Goal: Information Seeking & Learning: Check status

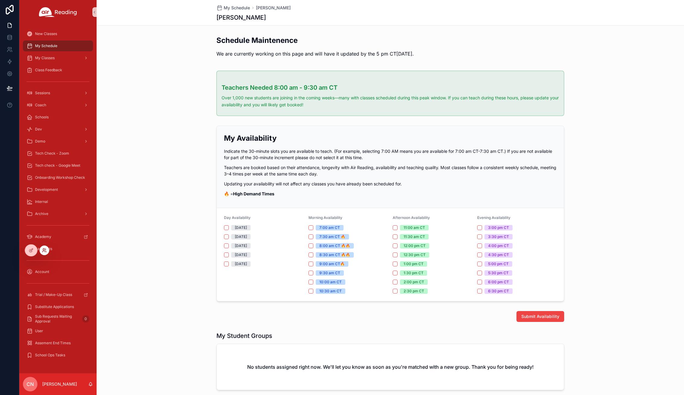
click at [46, 249] on icon at bounding box center [44, 250] width 5 height 5
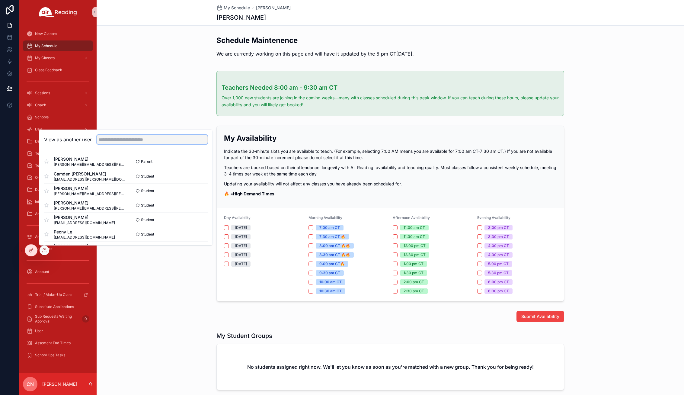
click at [118, 138] on input "text" at bounding box center [152, 140] width 111 height 10
type input "*"
click at [127, 142] on input "***" at bounding box center [152, 140] width 111 height 10
type input "*"
type input "*****"
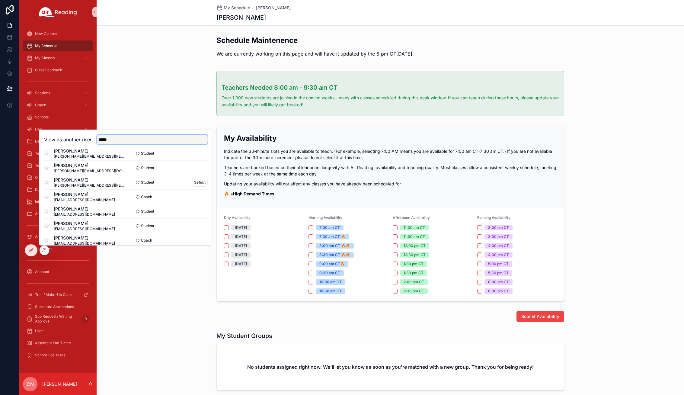
scroll to position [82, 0]
click at [194, 195] on button "Select" at bounding box center [200, 195] width 16 height 9
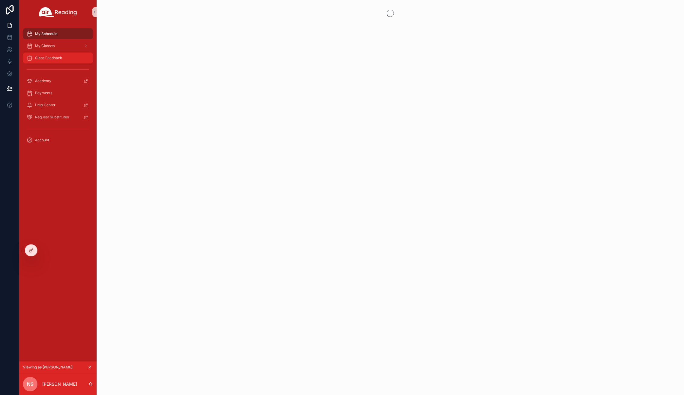
click at [75, 58] on div "Class Feedback" at bounding box center [58, 58] width 63 height 10
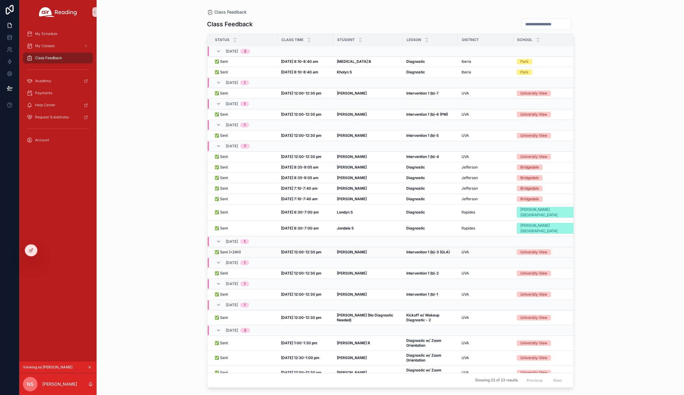
scroll to position [69, 0]
click at [425, 249] on strong "Intervention 1 (b)-3 (GLA)" at bounding box center [427, 251] width 43 height 5
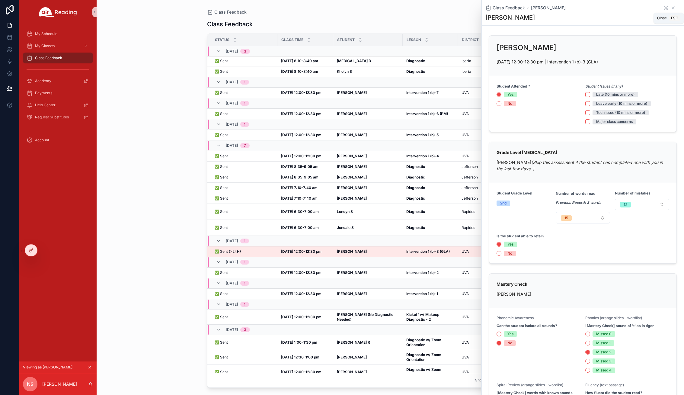
drag, startPoint x: 668, startPoint y: 7, endPoint x: 488, endPoint y: 1, distance: 181.0
click at [671, 7] on icon "scrollable content" at bounding box center [673, 7] width 5 height 5
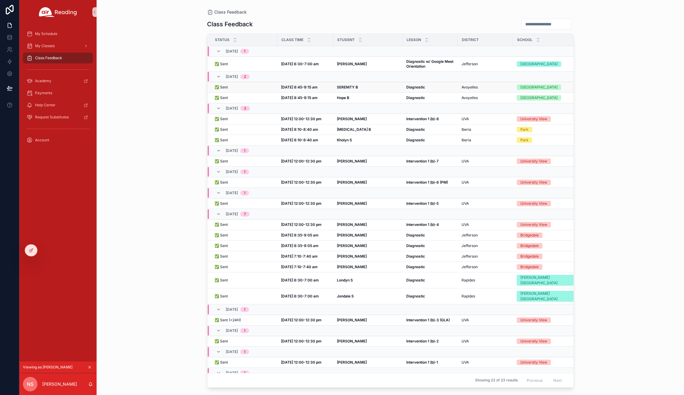
click at [223, 87] on span "✅ Sent" at bounding box center [221, 87] width 13 height 5
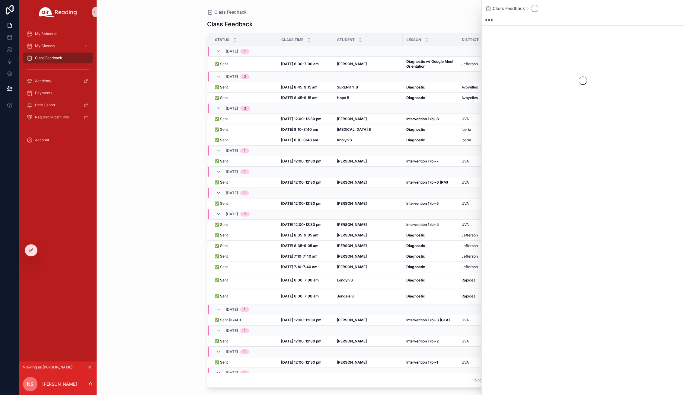
click at [387, 12] on div "Class Feedback" at bounding box center [390, 12] width 367 height 5
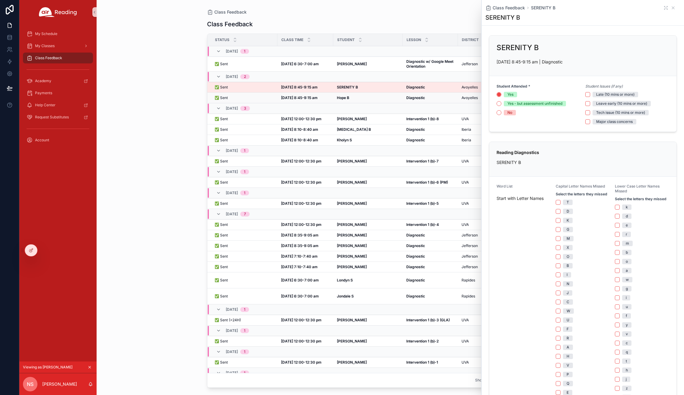
click at [287, 98] on strong "Sep 26, 8:45-9:15 am" at bounding box center [299, 97] width 37 height 5
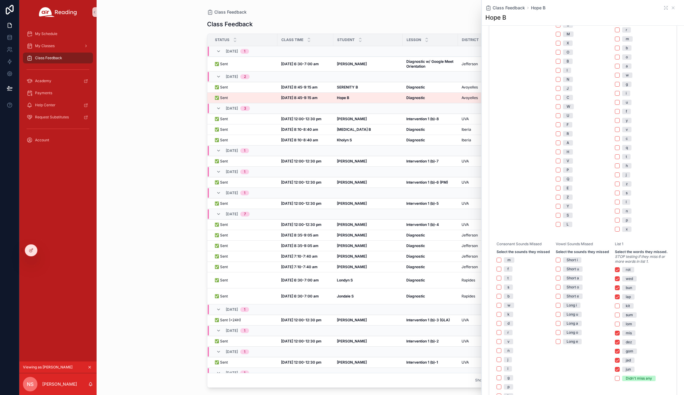
scroll to position [229, 0]
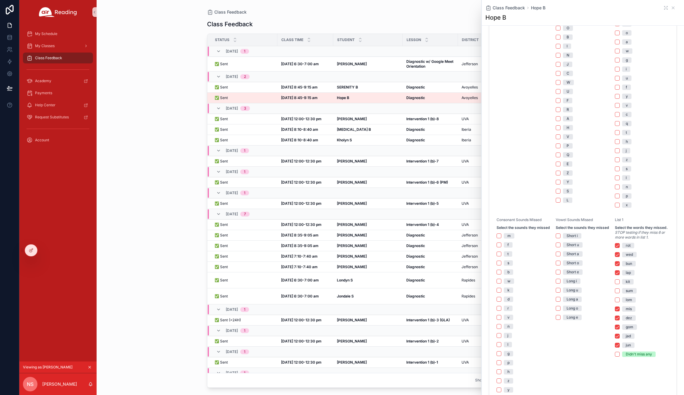
click at [379, 368] on div "09/09, Tue 1" at bounding box center [305, 373] width 195 height 10
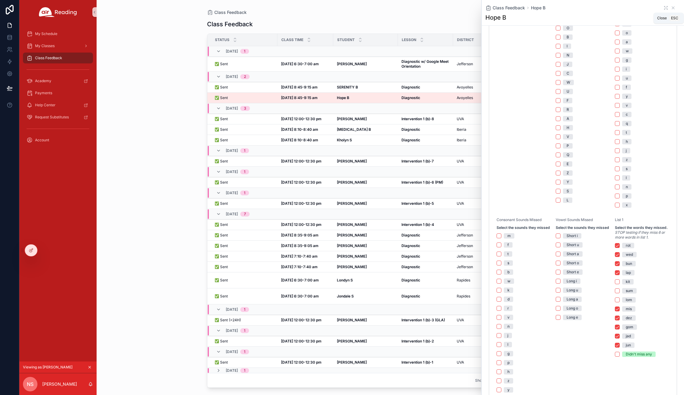
click at [671, 6] on icon "scrollable content" at bounding box center [673, 7] width 5 height 5
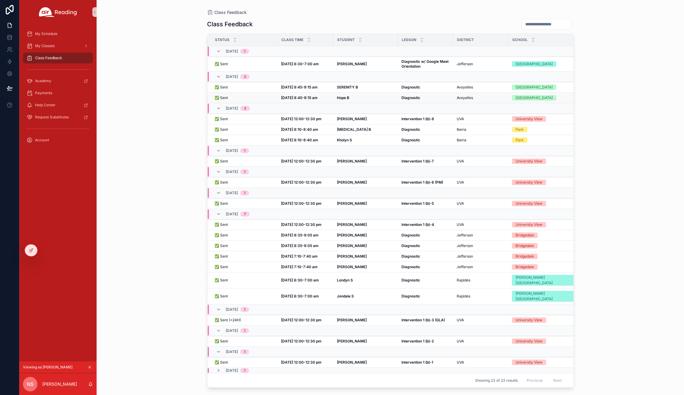
click at [302, 98] on strong "Sep 26, 8:45-9:15 am" at bounding box center [299, 97] width 37 height 5
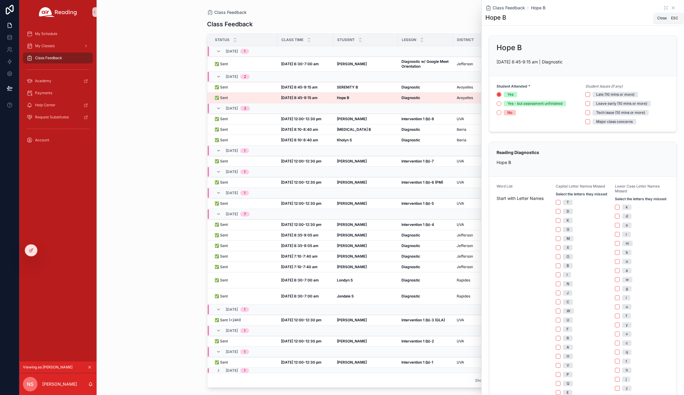
click at [671, 8] on icon "scrollable content" at bounding box center [673, 7] width 5 height 5
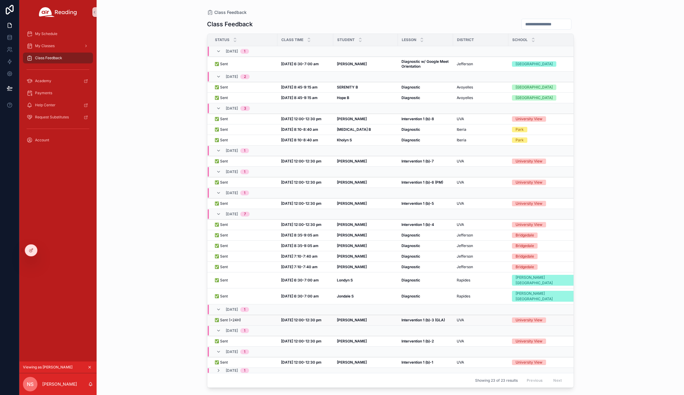
click at [296, 318] on strong "Sep 16, 12:00-12:30 pm" at bounding box center [301, 320] width 40 height 5
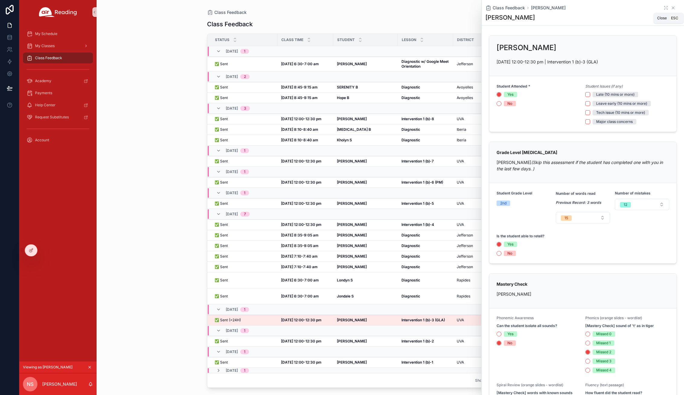
click at [671, 8] on icon "scrollable content" at bounding box center [673, 7] width 5 height 5
